Goal: Information Seeking & Learning: Learn about a topic

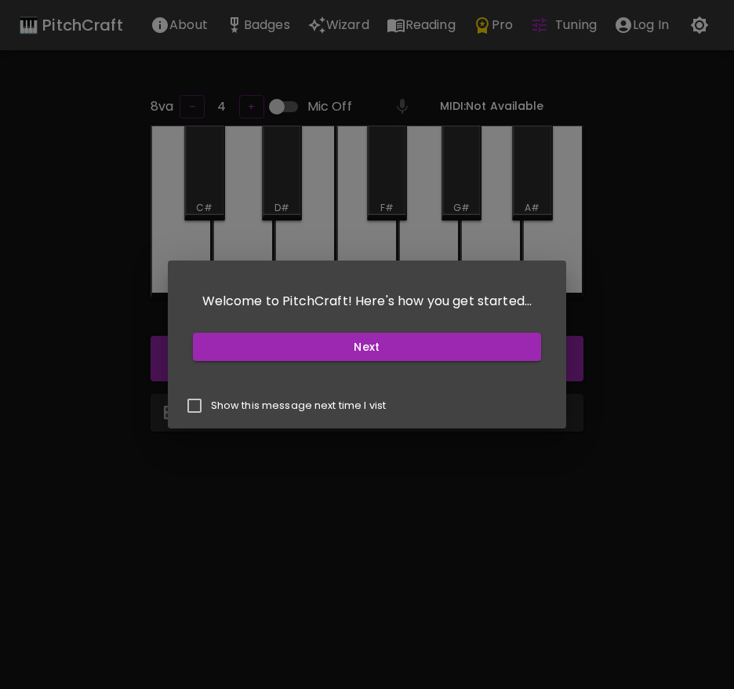
click at [507, 347] on button "Next" at bounding box center [367, 347] width 349 height 29
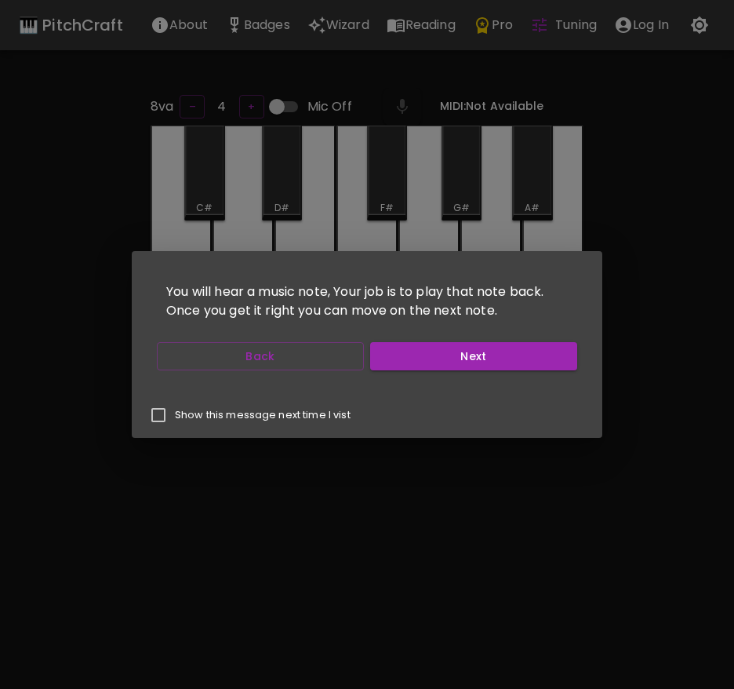
click at [550, 345] on button "Next" at bounding box center [473, 356] width 207 height 29
click at [531, 353] on button "Next" at bounding box center [473, 356] width 207 height 29
click at [531, 352] on button "Next" at bounding box center [473, 356] width 207 height 29
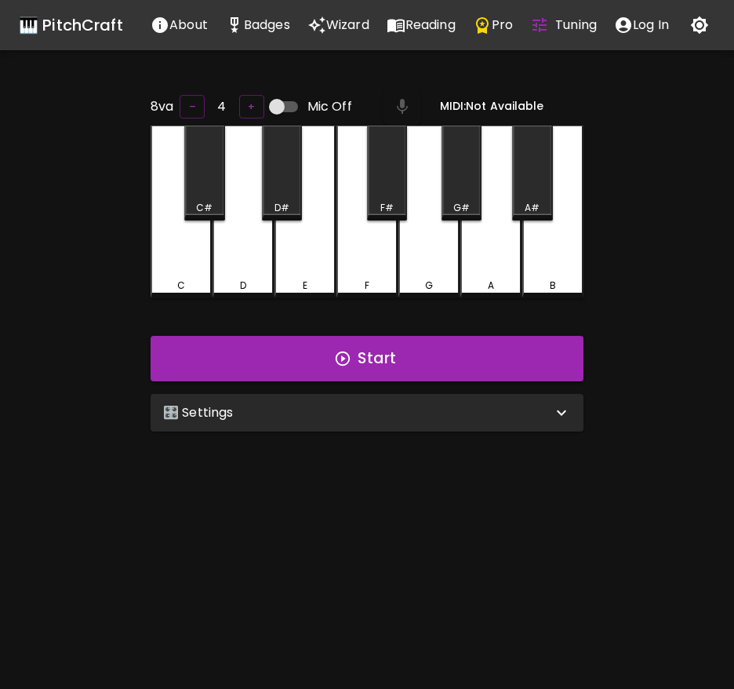
click at [540, 353] on button "Start Playing" at bounding box center [473, 356] width 207 height 29
click at [630, 54] on div "🎹 PitchCraft About Badges Wizard Reading Pro Tuning Log In 8va – 4 + Mic Off MI…" at bounding box center [367, 388] width 734 height 776
click at [645, 29] on p "Log In" at bounding box center [651, 25] width 36 height 19
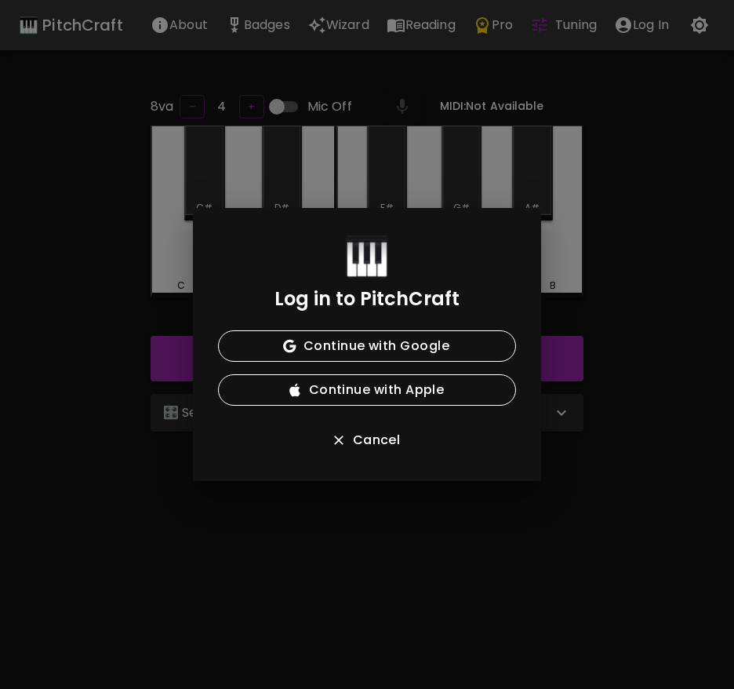
click at [460, 343] on button "Continue with Google" at bounding box center [367, 345] width 298 height 31
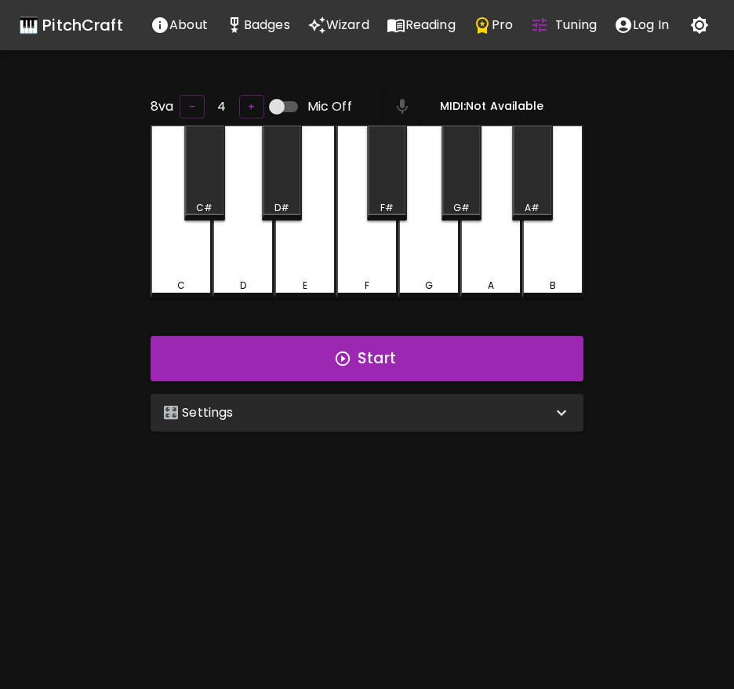
click at [500, 32] on p "Pro" at bounding box center [502, 25] width 21 height 19
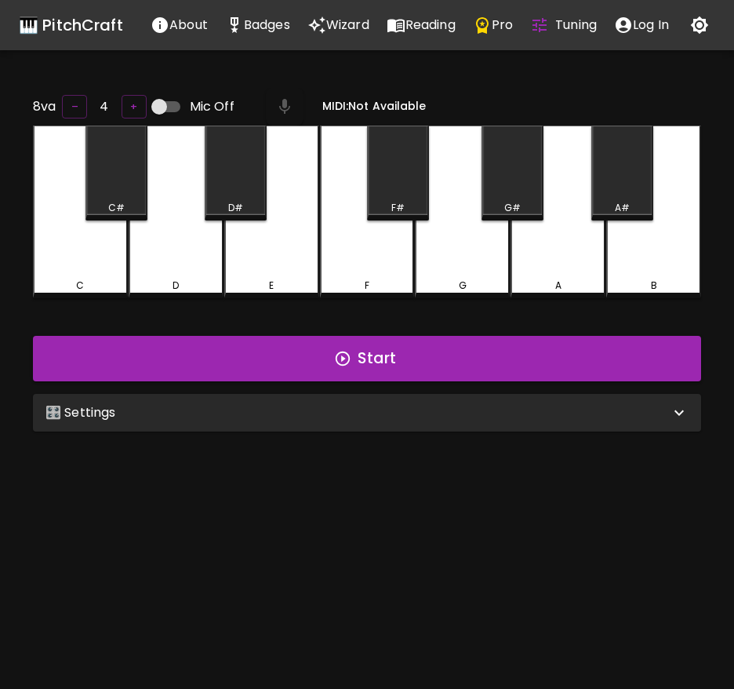
click at [523, 29] on button "Tuning" at bounding box center [563, 24] width 84 height 31
